Goal: Check status: Check status

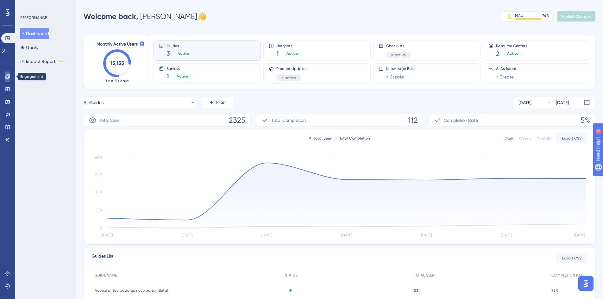
click at [8, 77] on icon at bounding box center [7, 76] width 4 height 4
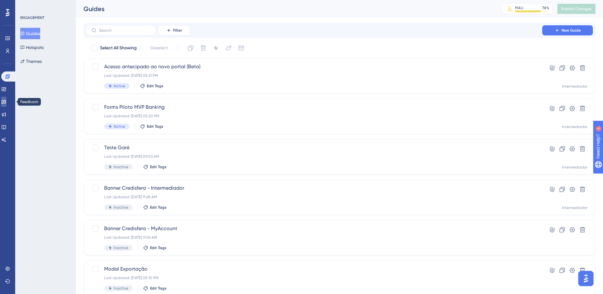
click at [6, 102] on icon at bounding box center [4, 102] width 4 height 4
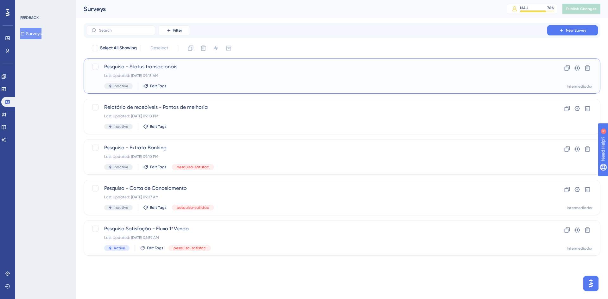
click at [187, 68] on span "Pesquisa - Status transacionais" at bounding box center [316, 67] width 425 height 8
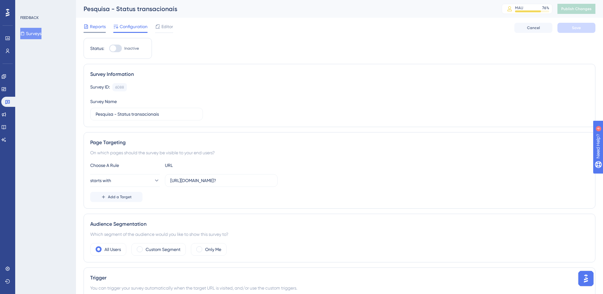
click at [94, 26] on span "Reports" at bounding box center [98, 27] width 16 height 8
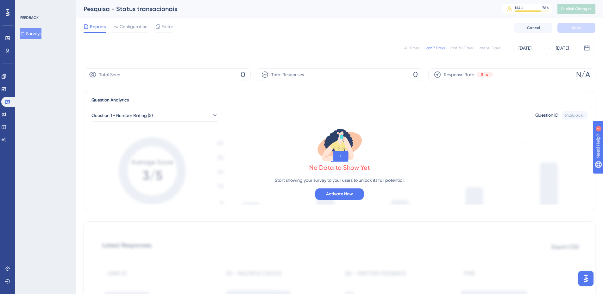
click at [489, 49] on div "Last 90 Days" at bounding box center [488, 48] width 23 height 5
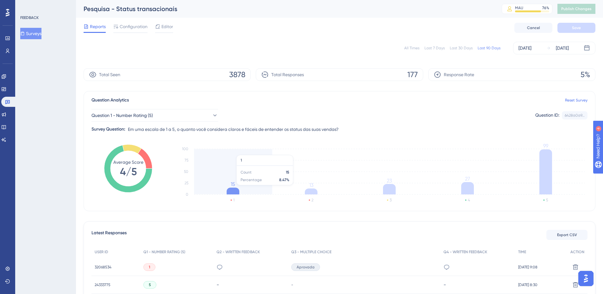
click at [235, 189] on icon at bounding box center [233, 191] width 13 height 7
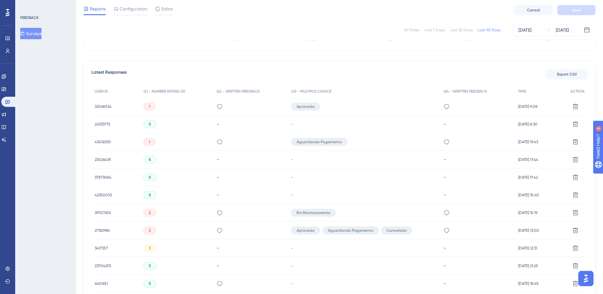
scroll to position [32, 0]
